Goal: Information Seeking & Learning: Find specific fact

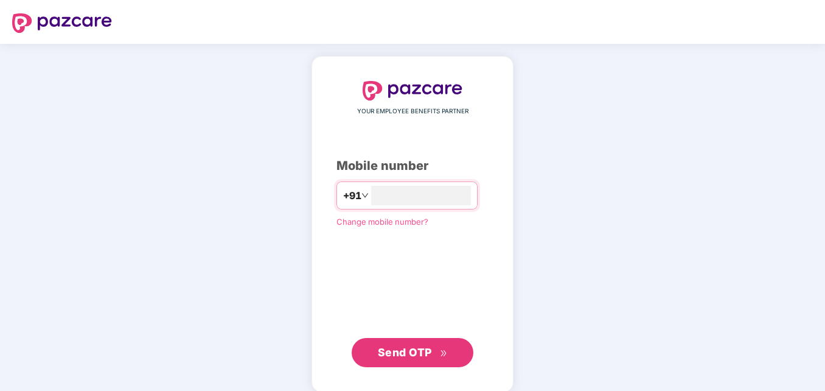
type input "**********"
click at [411, 343] on span "Send OTP" at bounding box center [413, 351] width 70 height 17
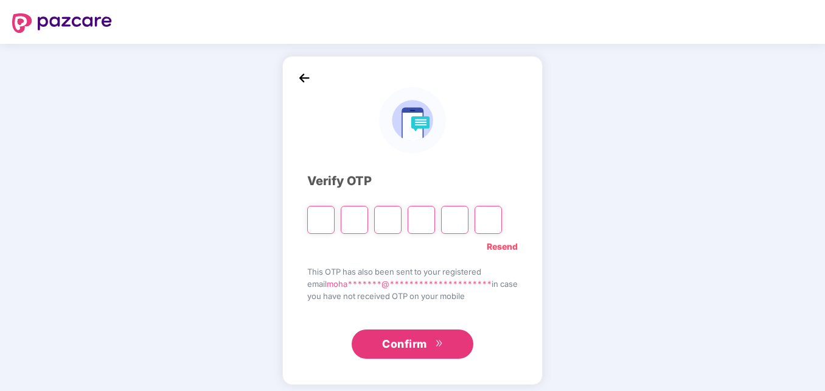
type input "*"
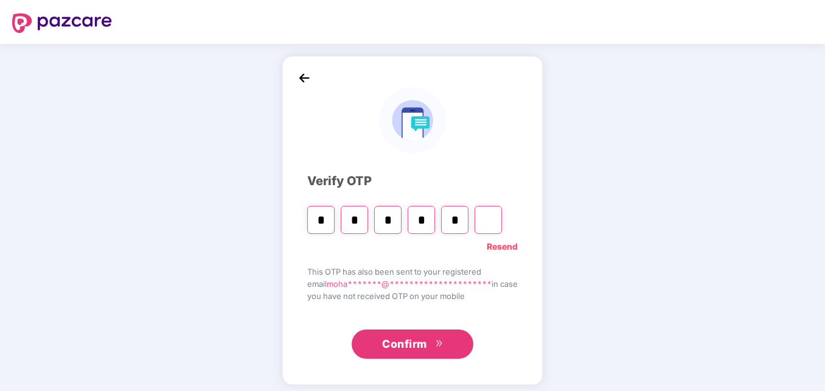
type input "*"
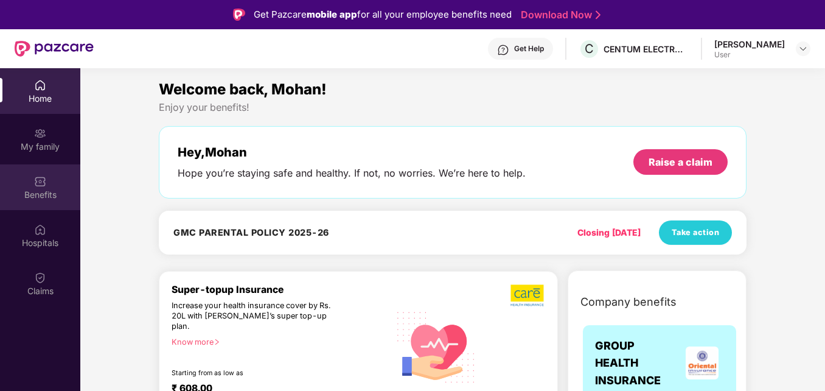
click at [37, 195] on div "Benefits" at bounding box center [40, 195] width 80 height 12
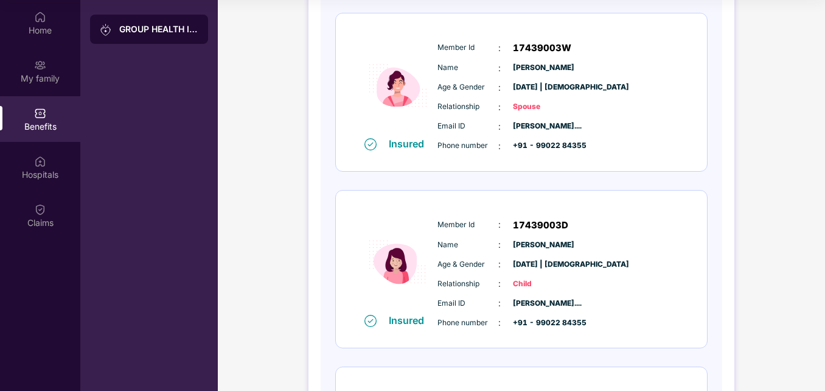
scroll to position [552, 0]
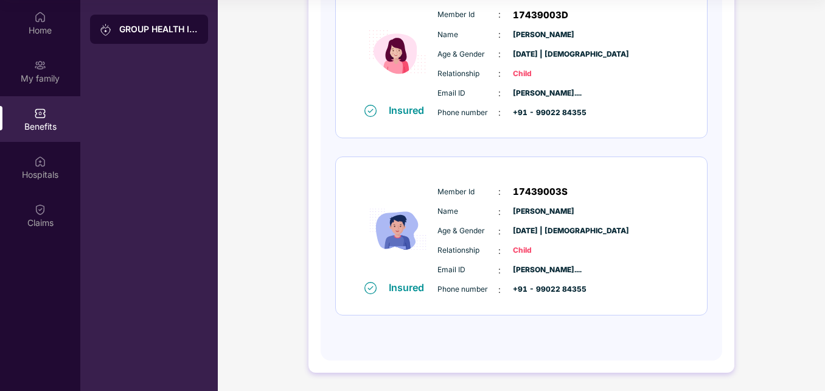
drag, startPoint x: 823, startPoint y: 380, endPoint x: 823, endPoint y: 389, distance: 9.1
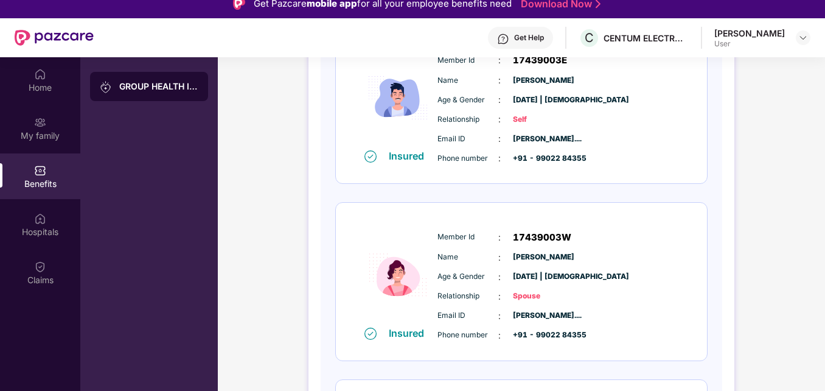
scroll to position [150, 0]
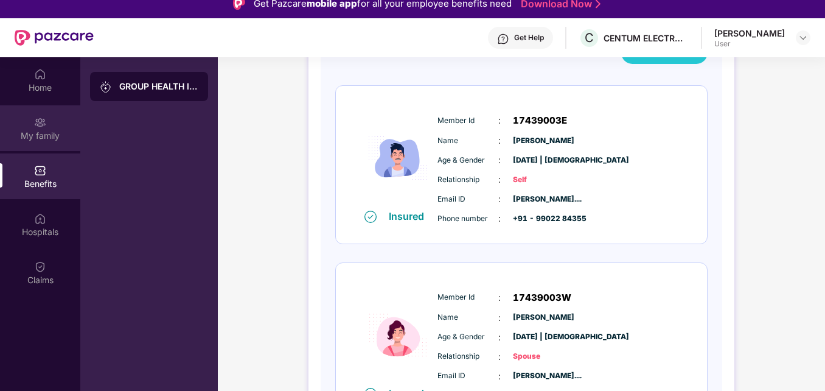
click at [51, 132] on div "My family" at bounding box center [40, 136] width 80 height 12
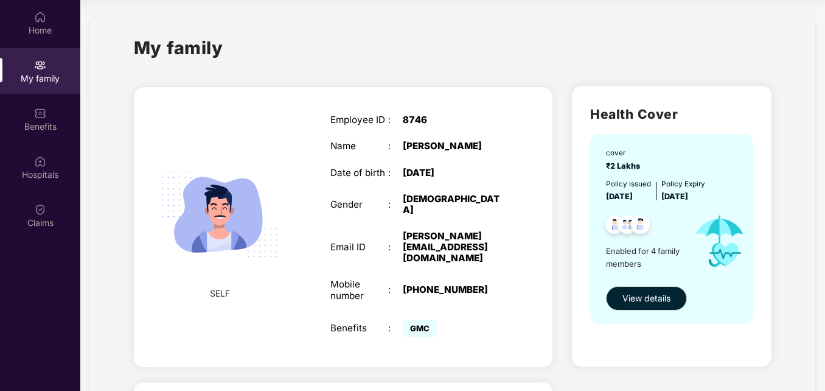
scroll to position [36, 0]
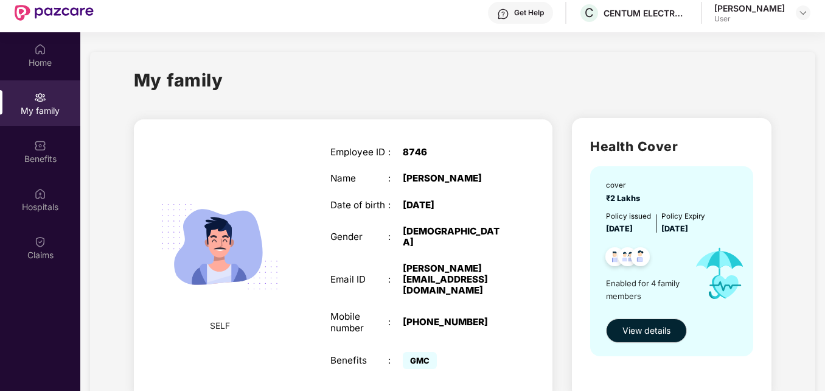
drag, startPoint x: 823, startPoint y: 370, endPoint x: 826, endPoint y: 323, distance: 47.6
click at [825, 323] on html "Get Pazcare mobile app for all your employee benefits need Download Now Get Hel…" at bounding box center [412, 159] width 825 height 391
drag, startPoint x: 822, startPoint y: 165, endPoint x: 825, endPoint y: 189, distance: 23.9
click at [825, 189] on div "Home My family Benefits Hospitals Claims My family SELF Employee ID : 8746 Name…" at bounding box center [412, 227] width 825 height 391
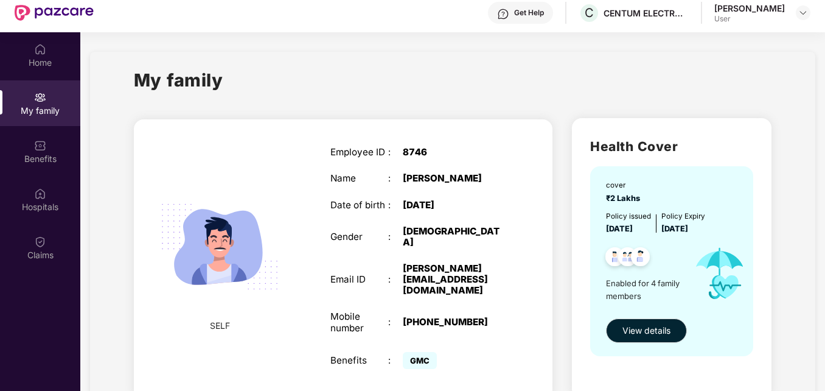
scroll to position [342, 0]
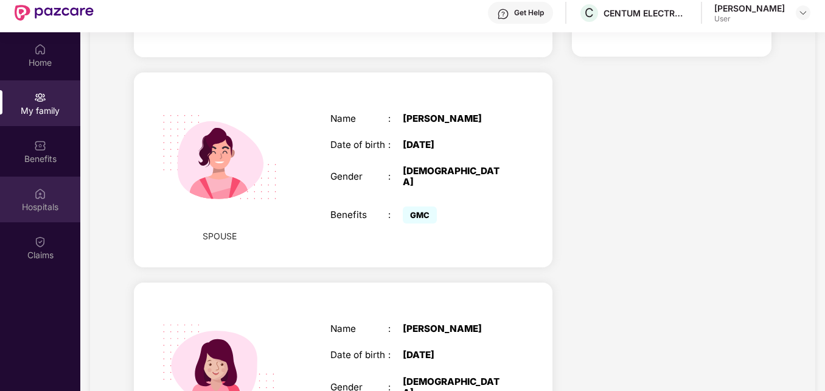
click at [53, 206] on div "Hospitals" at bounding box center [40, 207] width 80 height 12
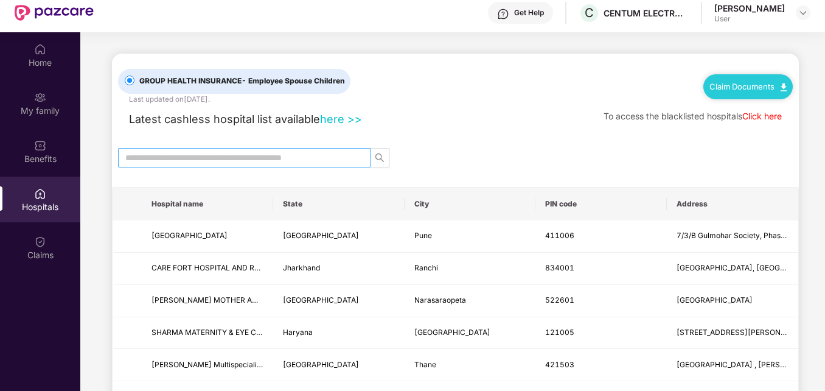
click at [330, 160] on input "text" at bounding box center [239, 157] width 228 height 13
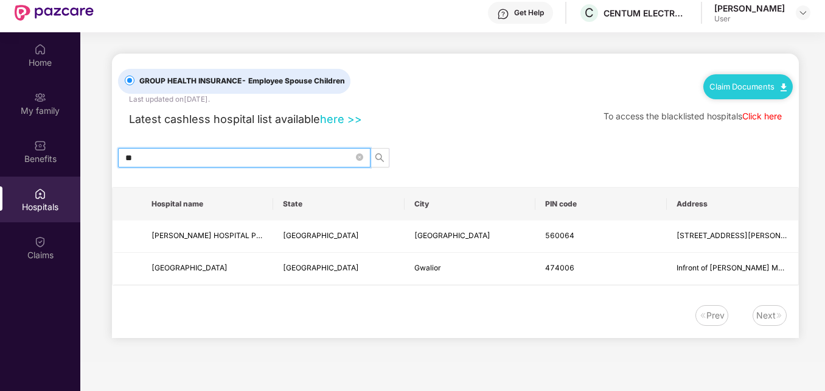
type input "*"
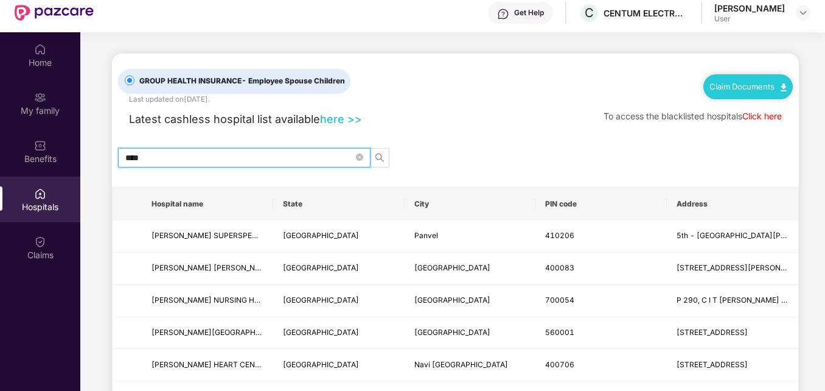
scroll to position [41, 0]
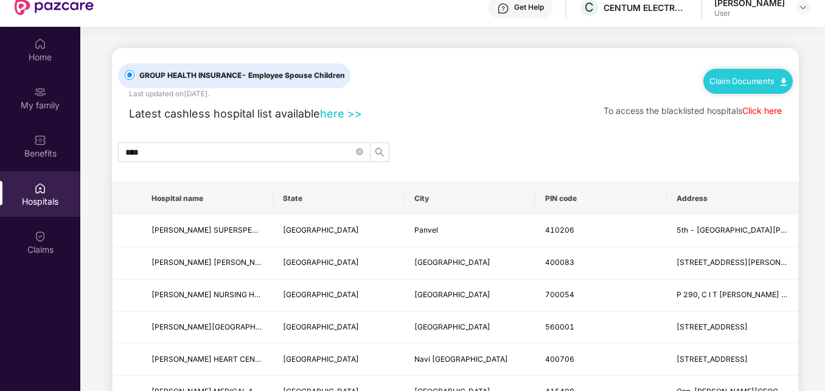
click at [822, 358] on main "GROUP HEALTH INSURANCE - Employee Spouse Children Last updated on [DATE] . Clai…" at bounding box center [452, 272] width 745 height 491
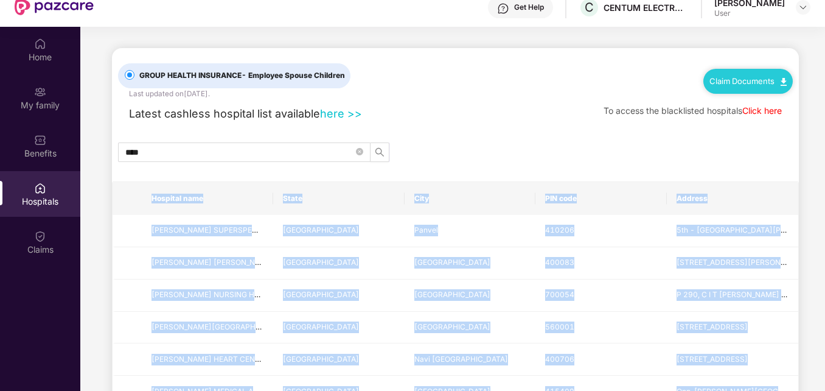
click at [822, 358] on main "GROUP HEALTH INSURANCE - Employee Spouse Children Last updated on [DATE] . Clai…" at bounding box center [452, 272] width 745 height 491
drag, startPoint x: 822, startPoint y: 358, endPoint x: 800, endPoint y: 242, distance: 118.2
click at [800, 242] on main "GROUP HEALTH INSURANCE - Employee Spouse Children Last updated on [DATE] . Clai…" at bounding box center [452, 272] width 745 height 491
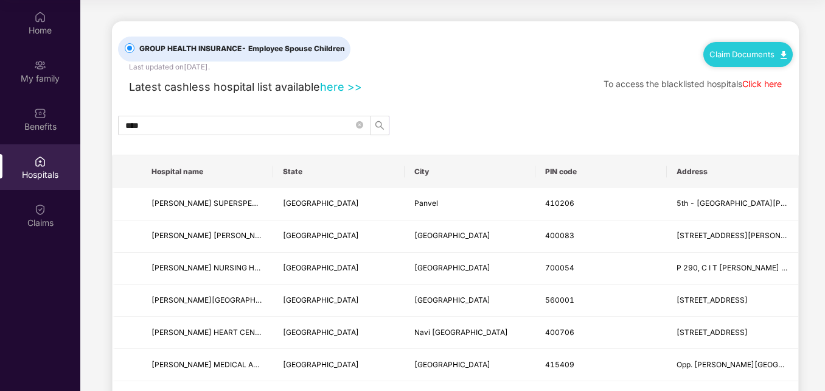
scroll to position [0, 0]
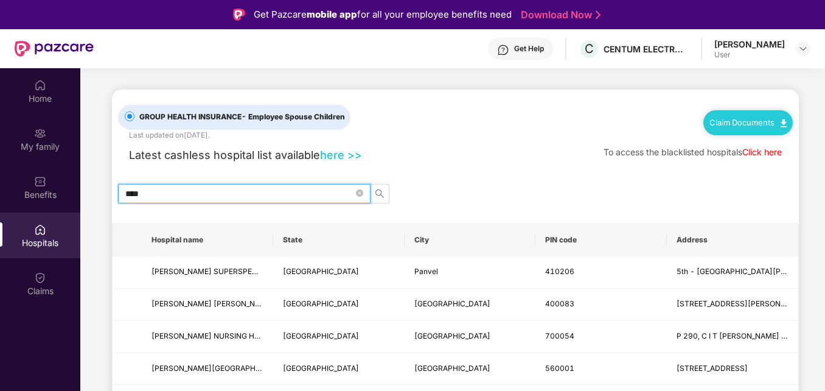
click at [169, 191] on input "****" at bounding box center [239, 193] width 228 height 13
type input "*"
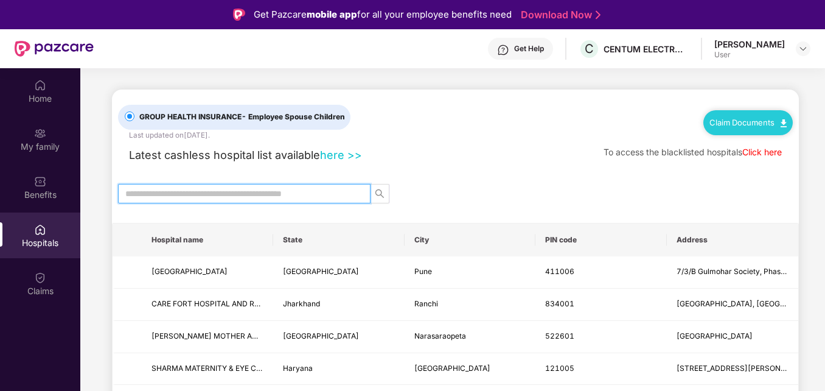
click at [307, 192] on input "text" at bounding box center [239, 193] width 228 height 13
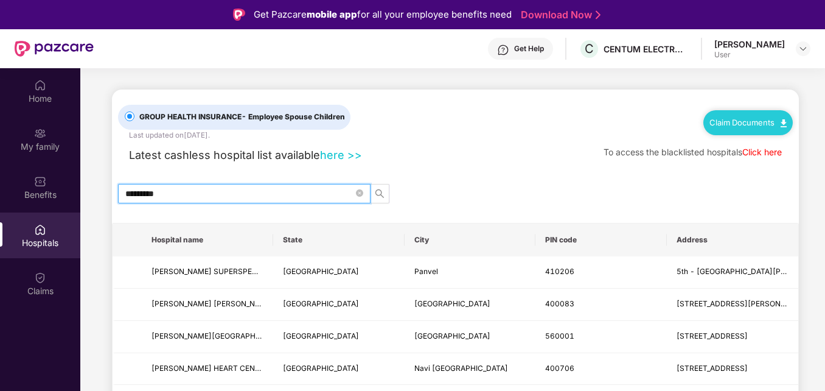
scroll to position [13, 0]
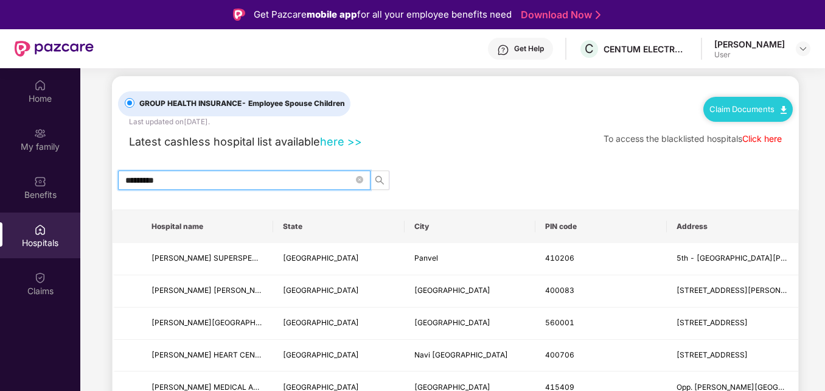
type input "*********"
click at [820, 359] on main "GROUP HEALTH INSURANCE - Employee Spouse Children Last updated on [DATE] . Clai…" at bounding box center [452, 268] width 745 height 426
click at [822, 369] on main "GROUP HEALTH INSURANCE - Employee Spouse Children Last updated on [DATE] . Clai…" at bounding box center [452, 268] width 745 height 426
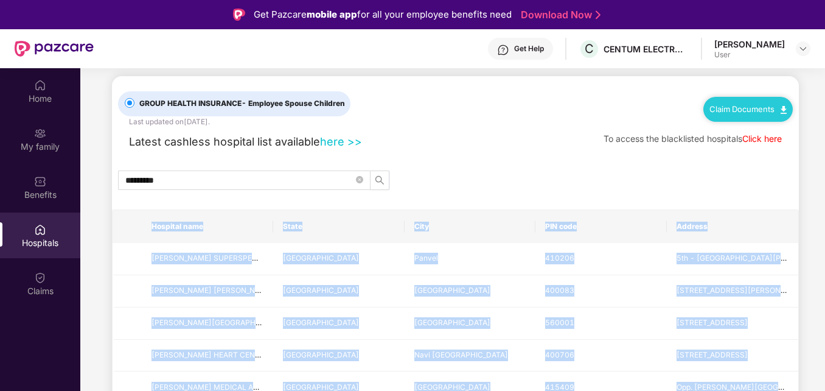
click at [822, 372] on main "GROUP HEALTH INSURANCE - Employee Spouse Children Last updated on [DATE] . Clai…" at bounding box center [452, 268] width 745 height 426
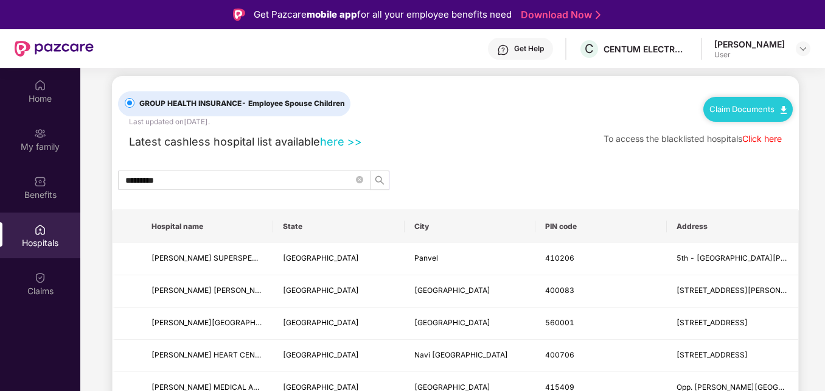
click at [822, 377] on main "GROUP HEALTH INSURANCE - Employee Spouse Children Last updated on [DATE] . Clai…" at bounding box center [452, 268] width 745 height 426
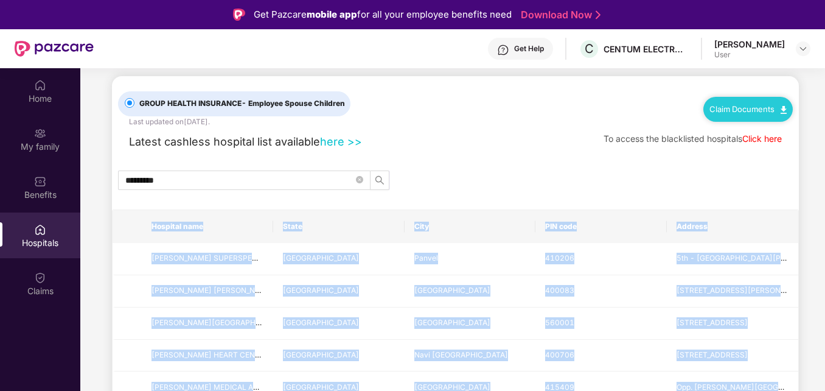
click at [822, 380] on main "GROUP HEALTH INSURANCE - Employee Spouse Children Last updated on [DATE] . Clai…" at bounding box center [452, 268] width 745 height 426
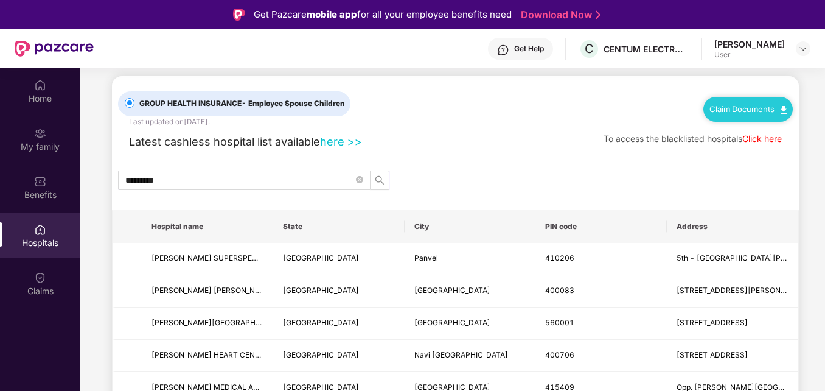
click at [822, 380] on main "GROUP HEALTH INSURANCE - Employee Spouse Children Last updated on [DATE] . Clai…" at bounding box center [452, 268] width 745 height 426
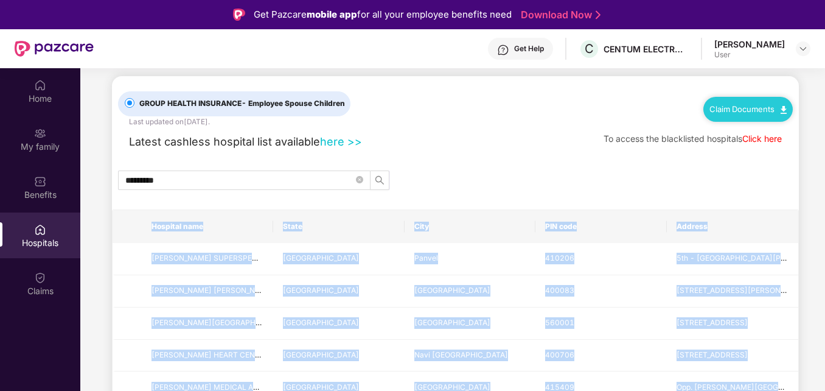
click at [822, 380] on main "GROUP HEALTH INSURANCE - Employee Spouse Children Last updated on [DATE] . Clai…" at bounding box center [452, 268] width 745 height 426
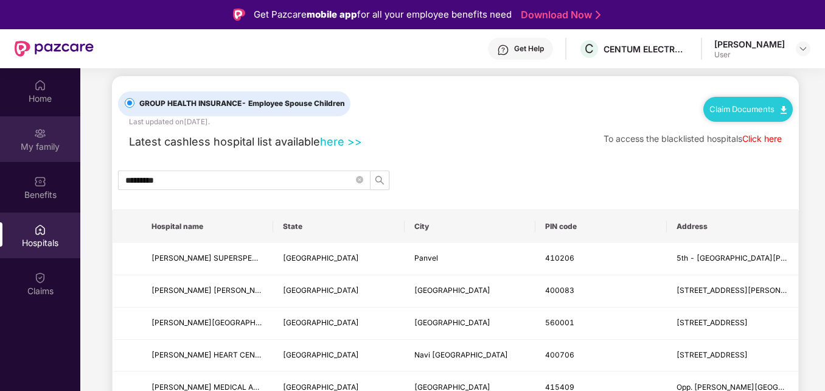
click at [38, 142] on div "My family" at bounding box center [40, 147] width 80 height 12
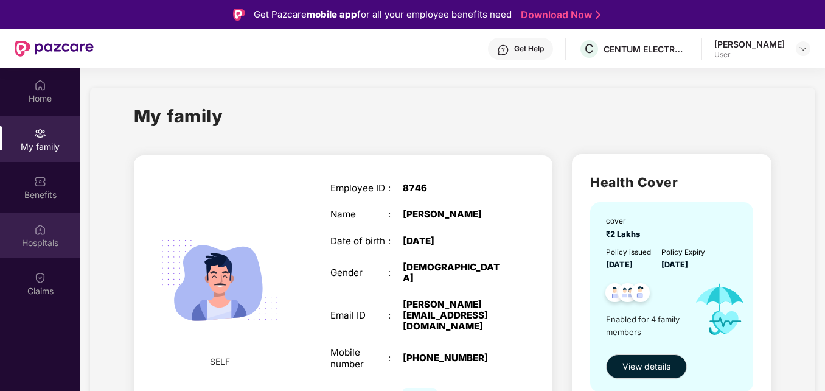
click at [38, 237] on div "Hospitals" at bounding box center [40, 243] width 80 height 12
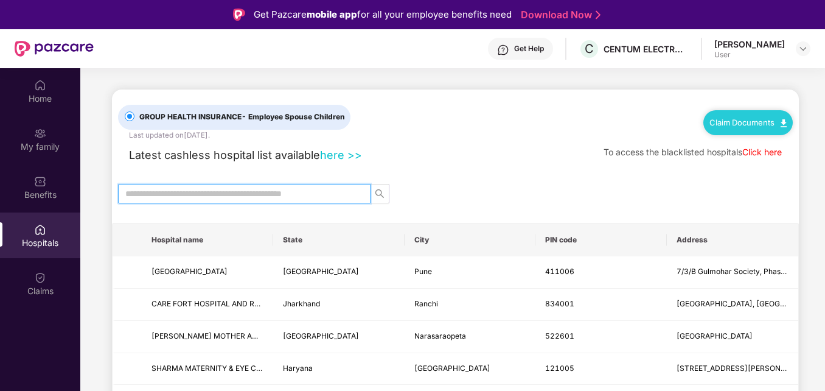
click at [209, 192] on input "text" at bounding box center [239, 193] width 228 height 13
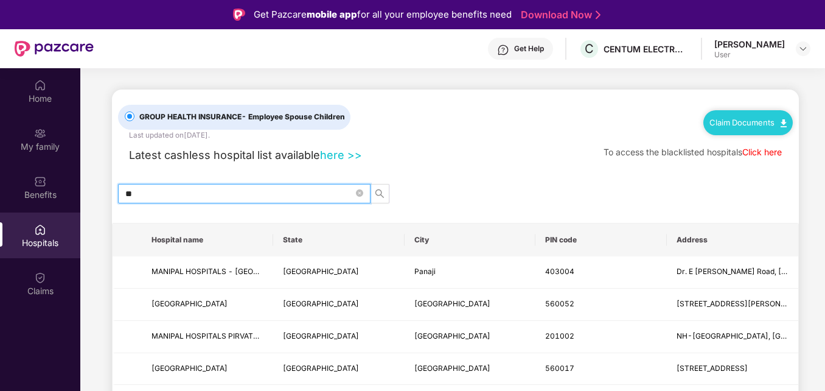
type input "*"
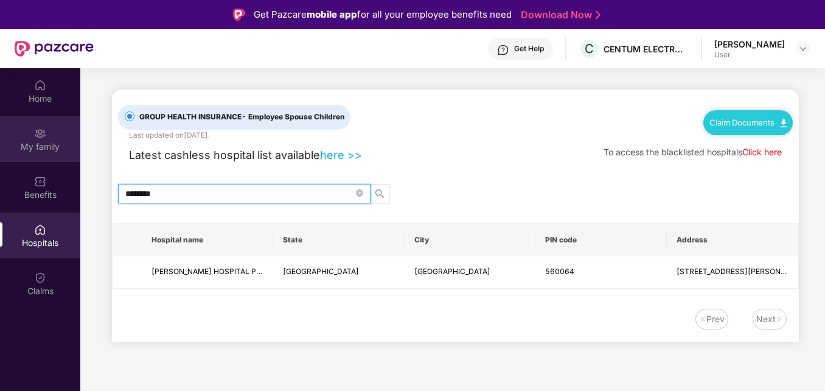
type input "********"
click at [53, 142] on div "My family" at bounding box center [40, 147] width 80 height 12
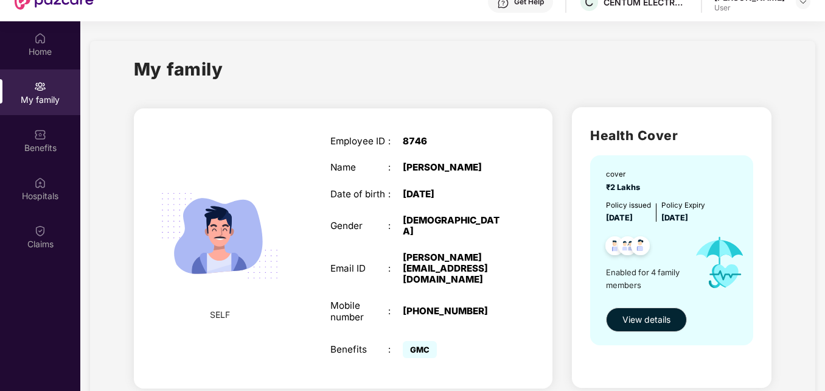
scroll to position [68, 0]
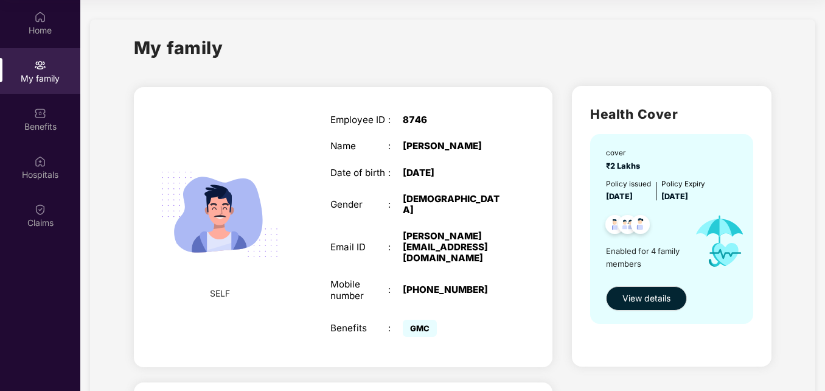
click at [656, 296] on span "View details" at bounding box center [647, 298] width 48 height 13
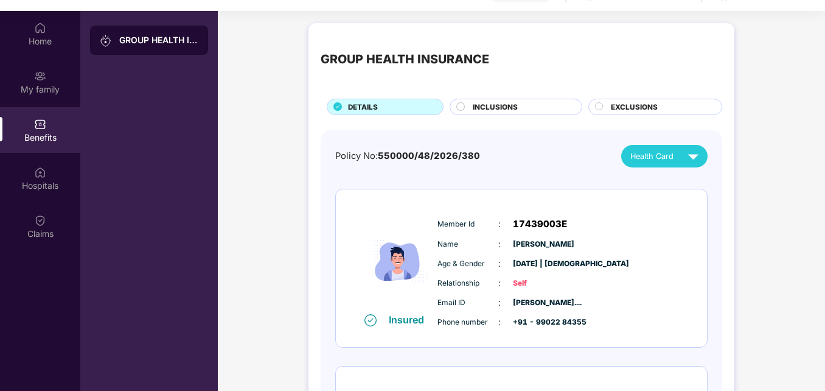
scroll to position [68, 0]
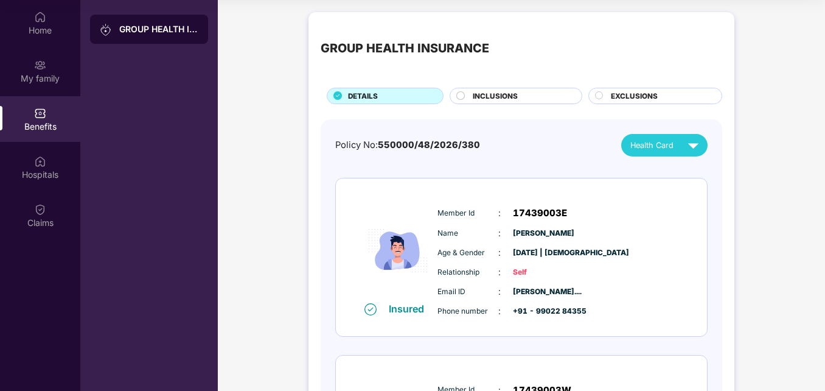
drag, startPoint x: 820, startPoint y: 336, endPoint x: 821, endPoint y: 352, distance: 16.4
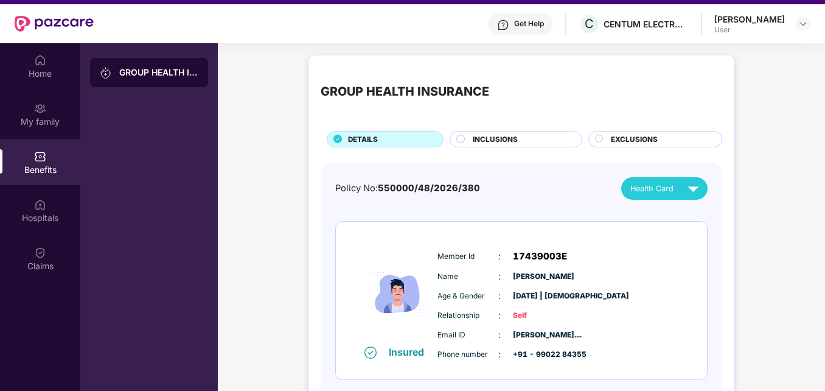
scroll to position [68, 0]
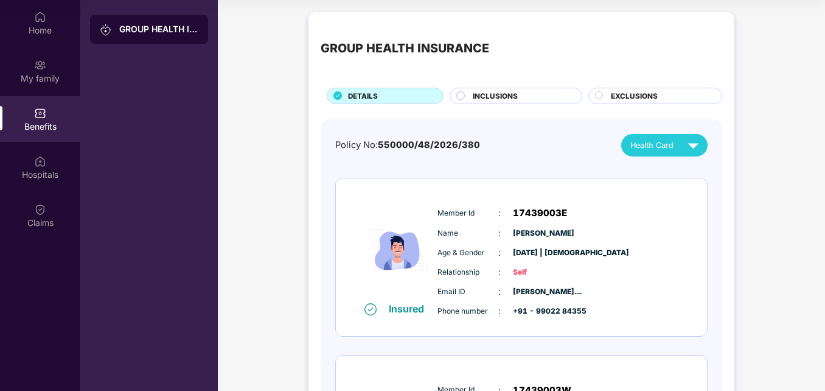
drag, startPoint x: 823, startPoint y: 386, endPoint x: 825, endPoint y: 380, distance: 6.9
click at [825, 323] on html "Get Pazcare mobile app for all your employee benefits need Download Now Get Hel…" at bounding box center [412, 127] width 825 height 391
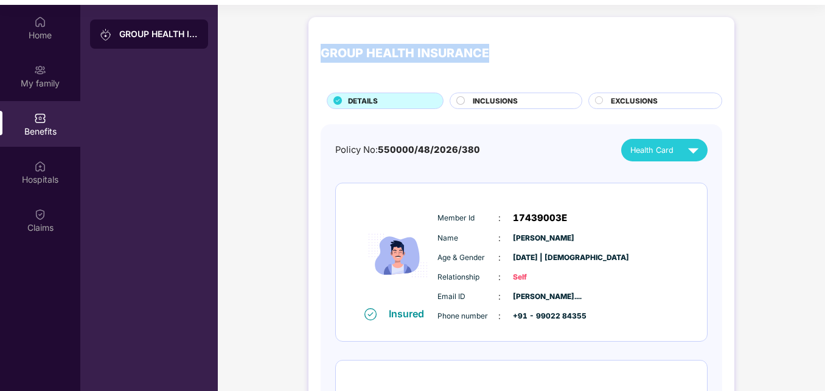
scroll to position [0, 0]
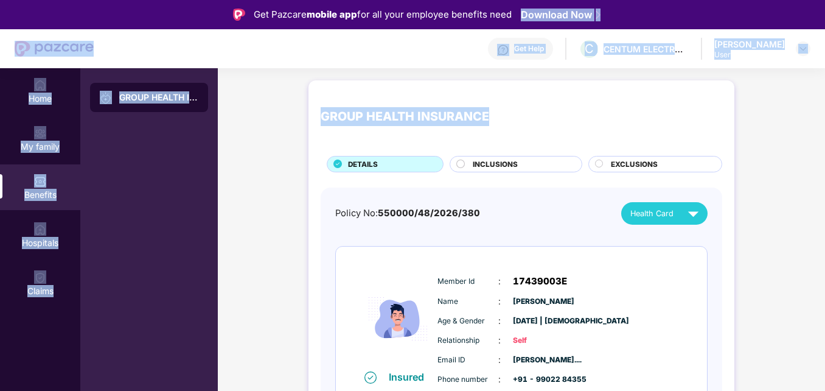
drag, startPoint x: 822, startPoint y: 7, endPoint x: 797, endPoint y: -15, distance: 32.8
click at [797, 0] on html "Get Pazcare mobile app for all your employee benefits need Download Now Get Hel…" at bounding box center [412, 195] width 825 height 391
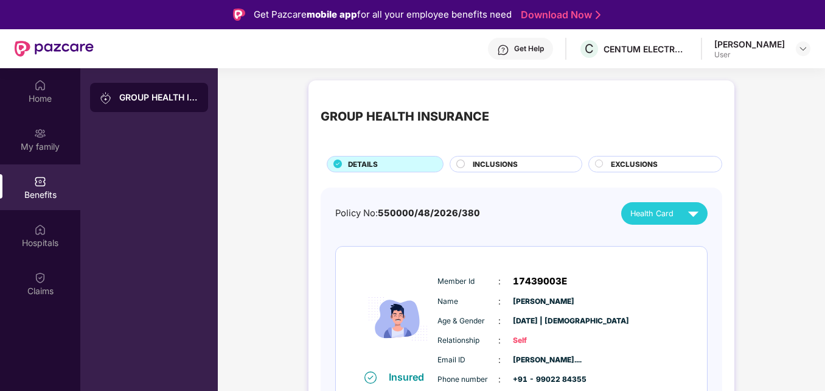
click at [705, 353] on div "Insured Member Id : 17439003E Name : [PERSON_NAME] Age & Gender : [DATE] | [DEM…" at bounding box center [521, 325] width 371 height 158
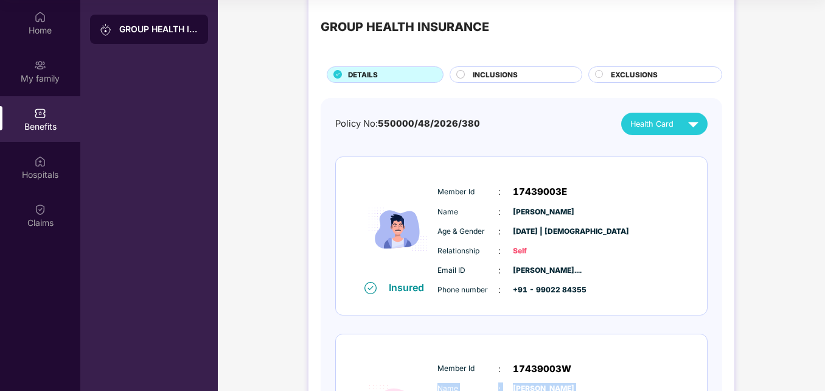
drag, startPoint x: 821, startPoint y: 365, endPoint x: 826, endPoint y: 382, distance: 17.1
click at [825, 323] on html "Get Pazcare mobile app for all your employee benefits need Download Now Get Hel…" at bounding box center [412, 127] width 825 height 391
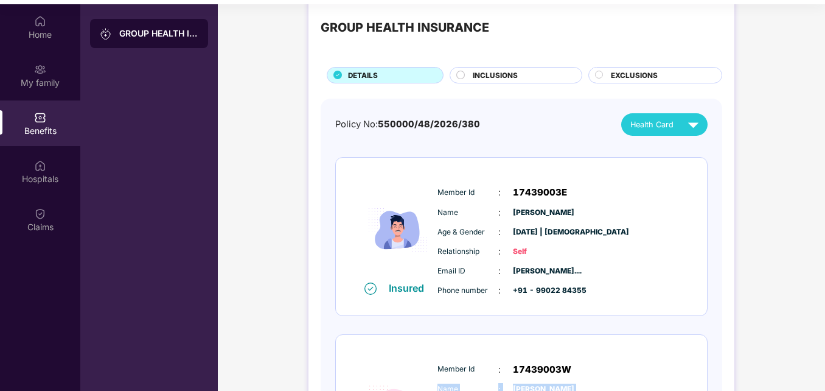
scroll to position [66, 0]
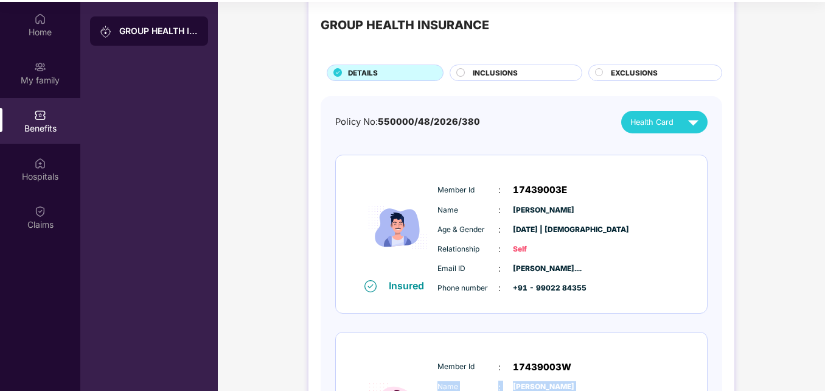
drag, startPoint x: 816, startPoint y: 372, endPoint x: 828, endPoint y: 366, distance: 14.2
click at [825, 324] on html "Get Pazcare mobile app for all your employee benefits need Download Now Get Hel…" at bounding box center [412, 129] width 825 height 391
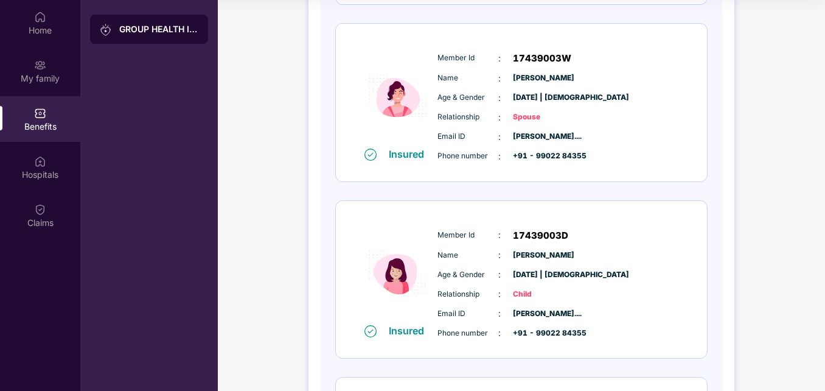
scroll to position [408, 0]
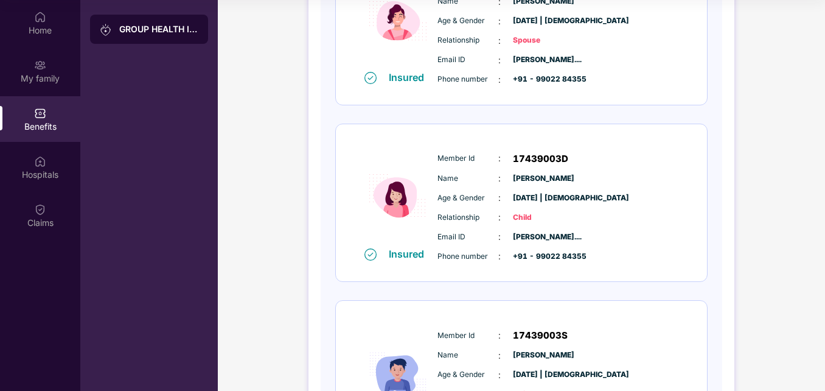
click at [795, 298] on div "GROUP HEALTH INSURANCE DETAILS INCLUSIONS EXCLUSIONS Policy No: 550000/48/2026/…" at bounding box center [521, 66] width 607 height 937
click at [33, 162] on div "Hospitals" at bounding box center [40, 167] width 80 height 46
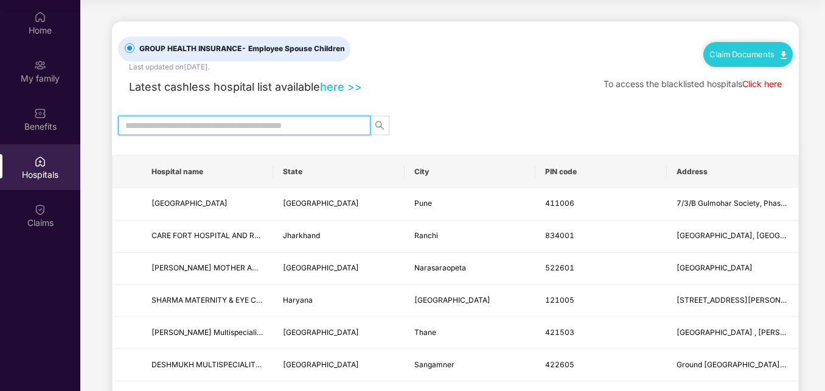
click at [185, 126] on input "text" at bounding box center [239, 125] width 228 height 13
click at [351, 85] on link "here >>" at bounding box center [341, 86] width 42 height 13
click at [237, 128] on input "text" at bounding box center [239, 125] width 228 height 13
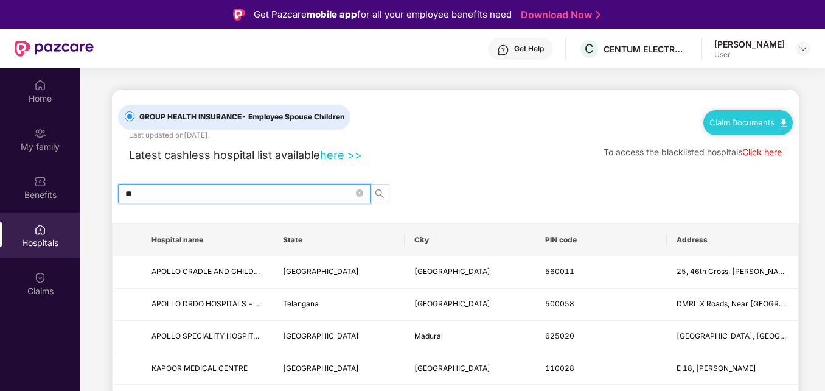
type input "*"
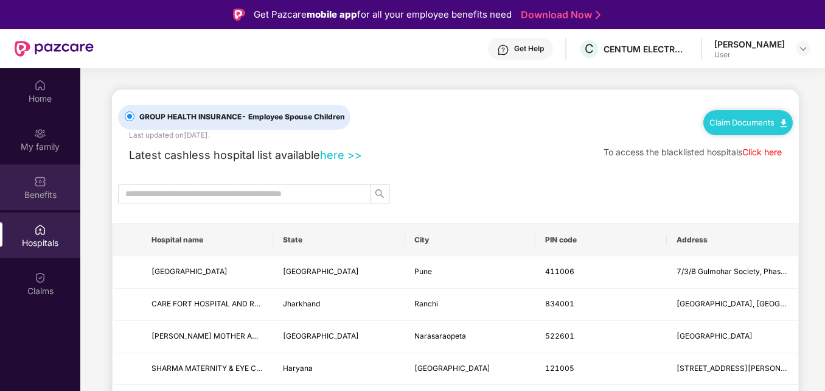
click at [37, 179] on img at bounding box center [40, 181] width 12 height 12
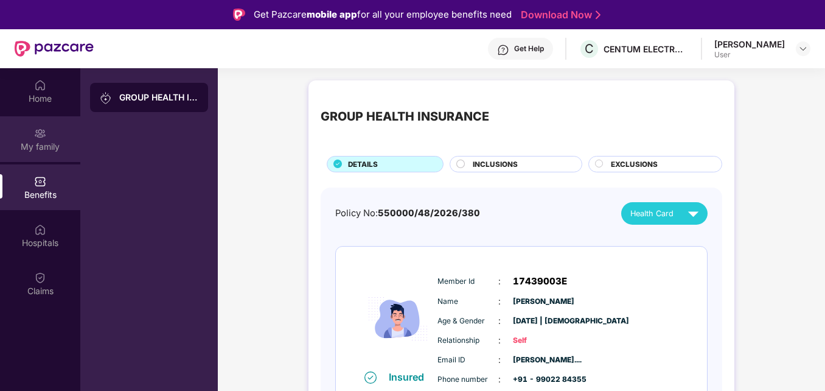
click at [47, 136] on div "My family" at bounding box center [40, 139] width 80 height 46
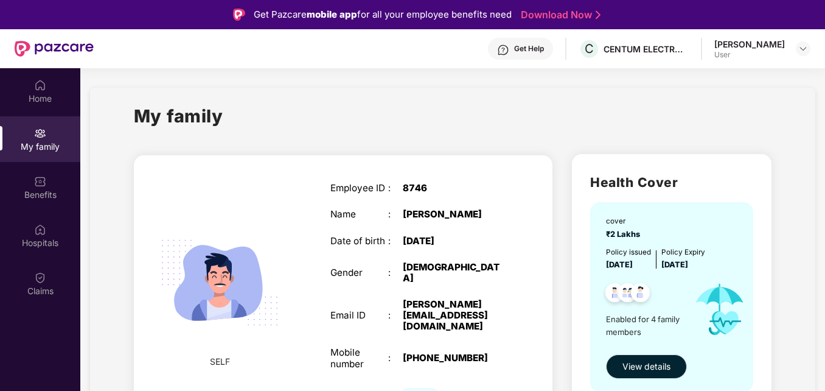
click at [629, 366] on span "View details" at bounding box center [647, 366] width 48 height 13
